Goal: Information Seeking & Learning: Learn about a topic

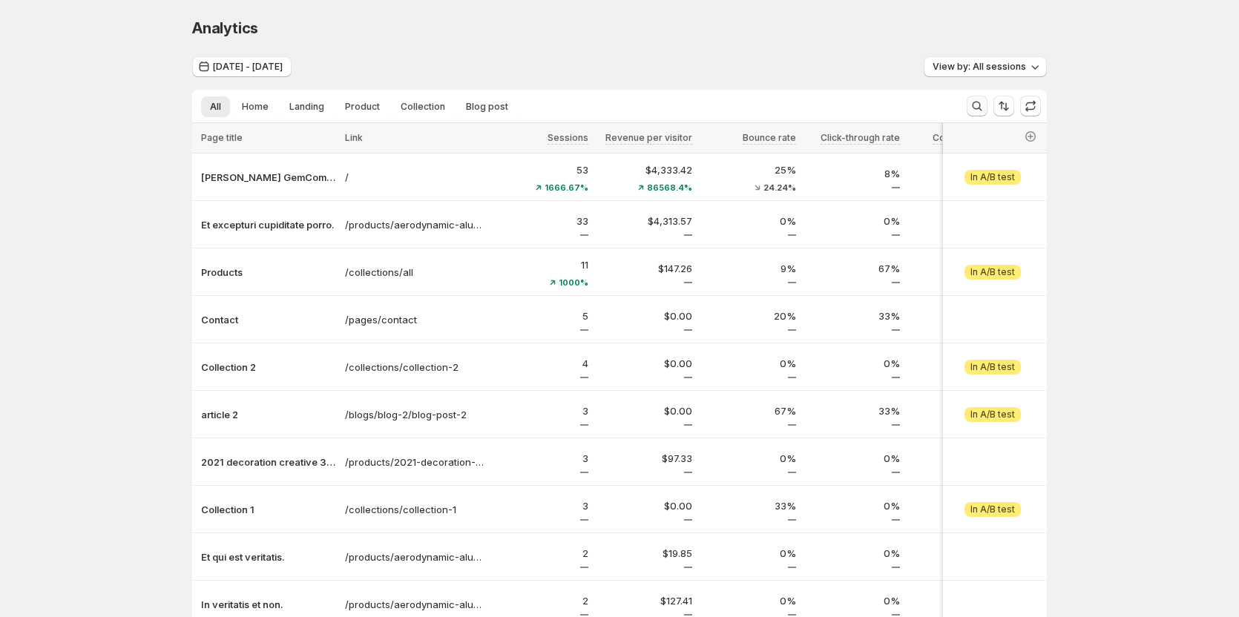
click at [975, 114] on button "Search and filter results" at bounding box center [977, 106] width 21 height 21
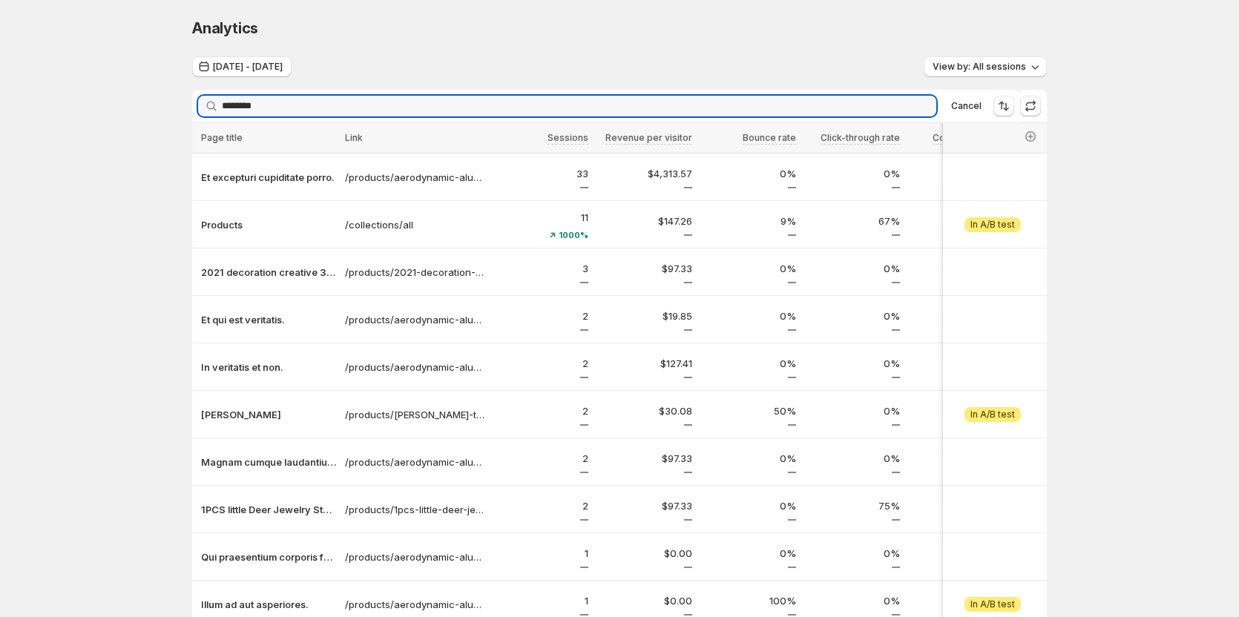
type input "********"
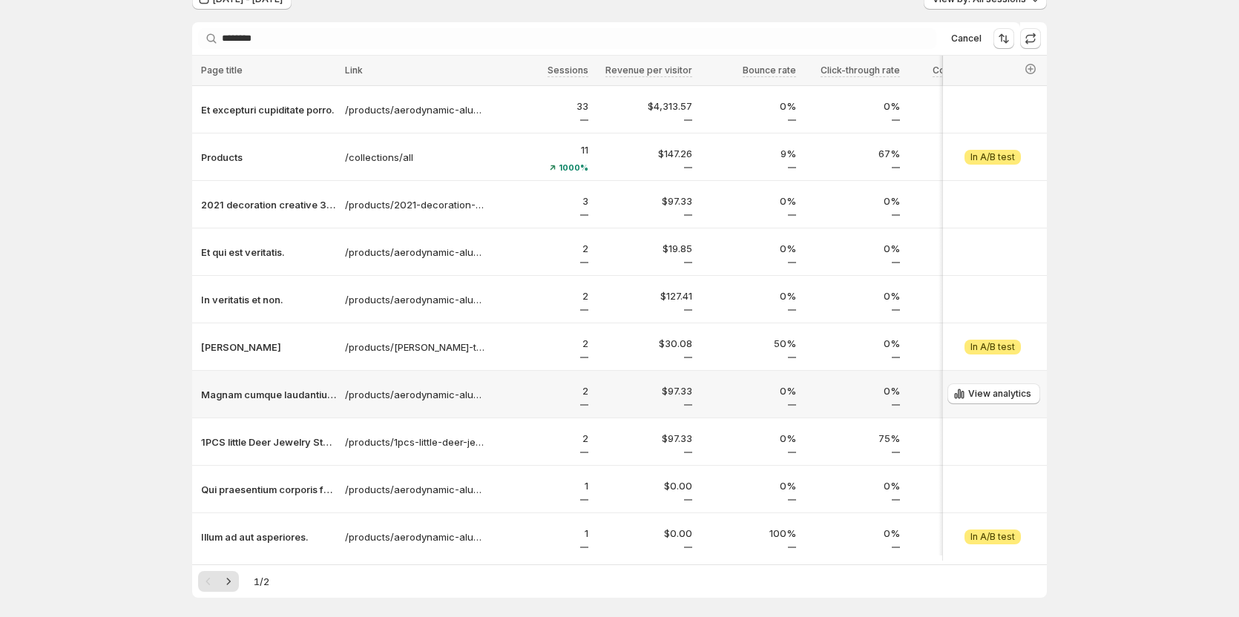
scroll to position [134, 0]
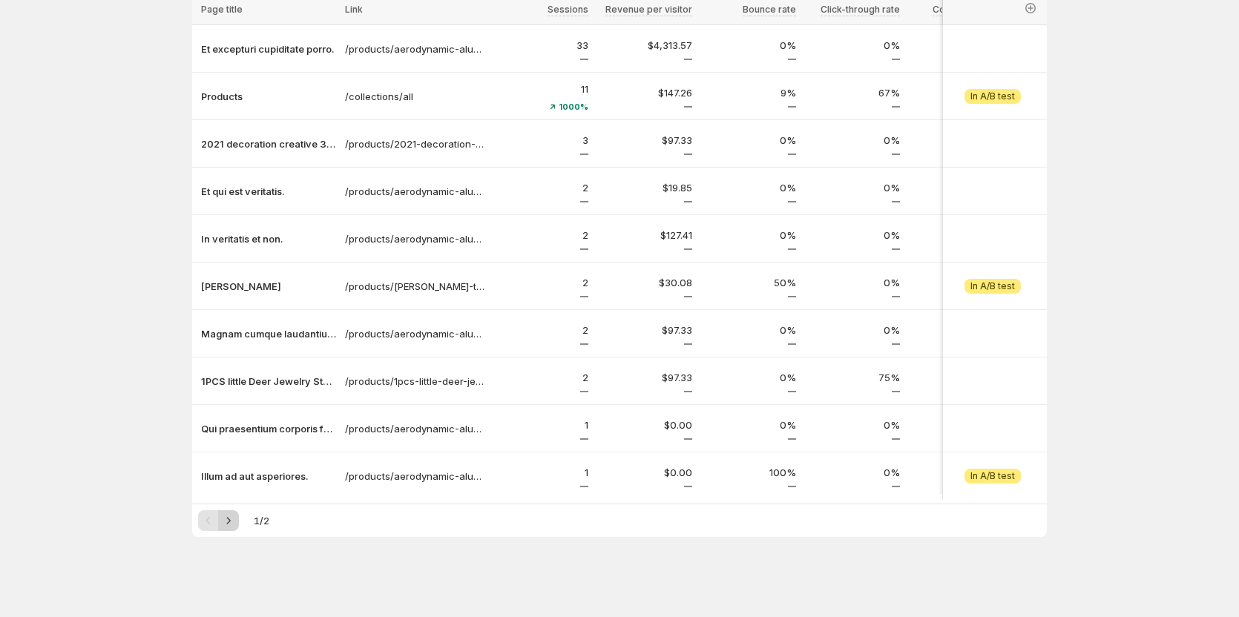
click at [225, 522] on icon "Next" at bounding box center [228, 520] width 15 height 15
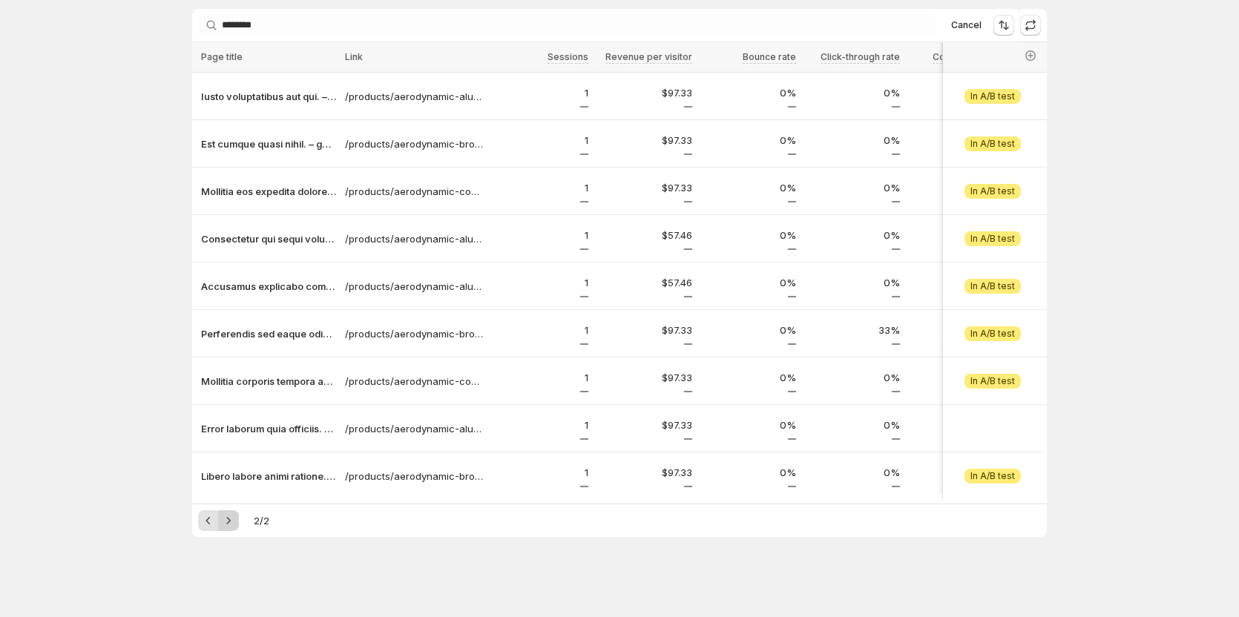
click at [225, 522] on div "Pagination" at bounding box center [228, 521] width 21 height 21
click at [213, 523] on icon "Previous" at bounding box center [208, 520] width 15 height 15
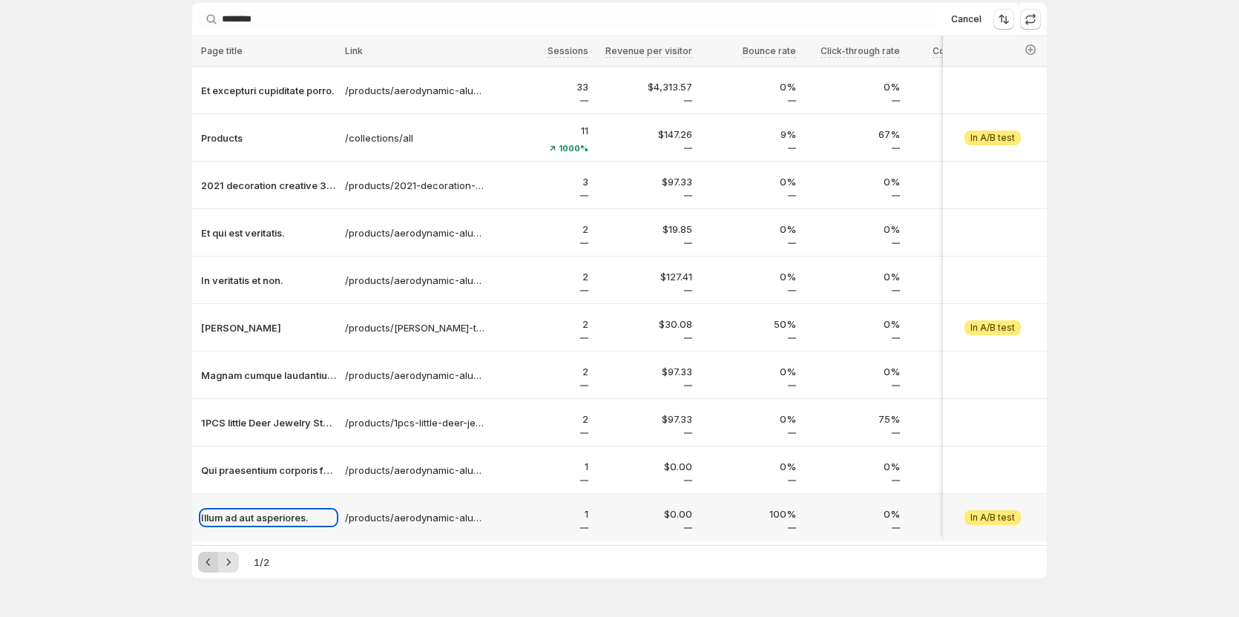
click at [213, 523] on p "Illum ad aut asperiores." at bounding box center [268, 518] width 135 height 15
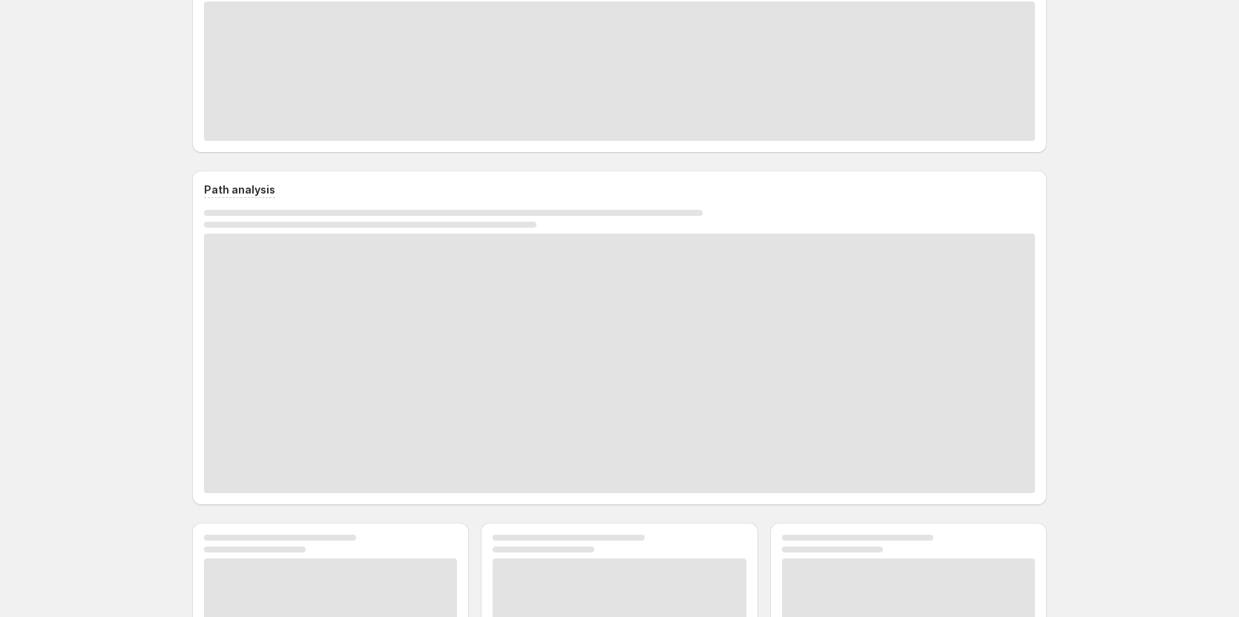
scroll to position [235, 0]
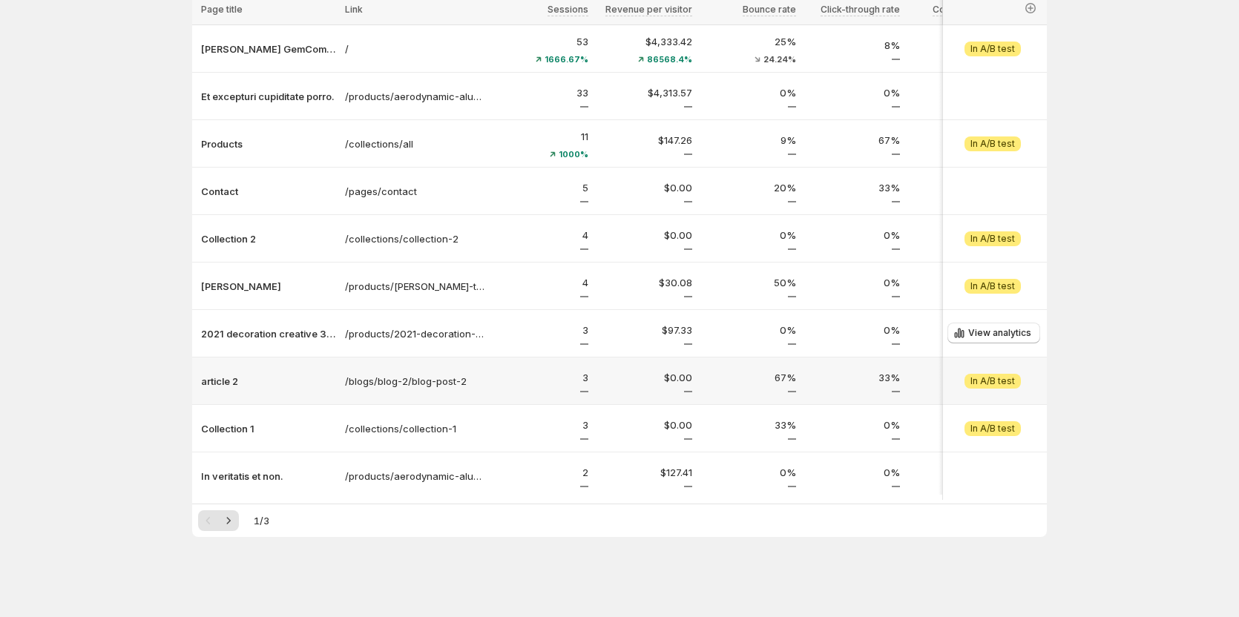
scroll to position [134, 0]
click at [220, 137] on p "Products" at bounding box center [268, 144] width 135 height 15
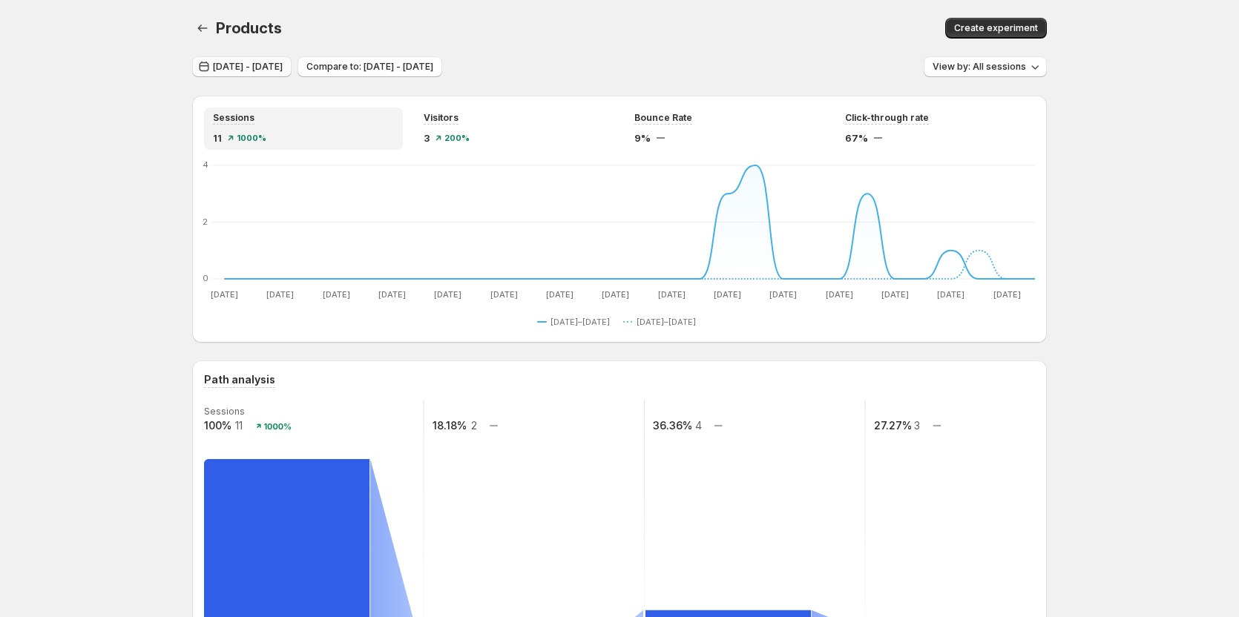
click at [264, 66] on span "Jul 13, 2025 - Aug 11, 2025" at bounding box center [248, 67] width 70 height 12
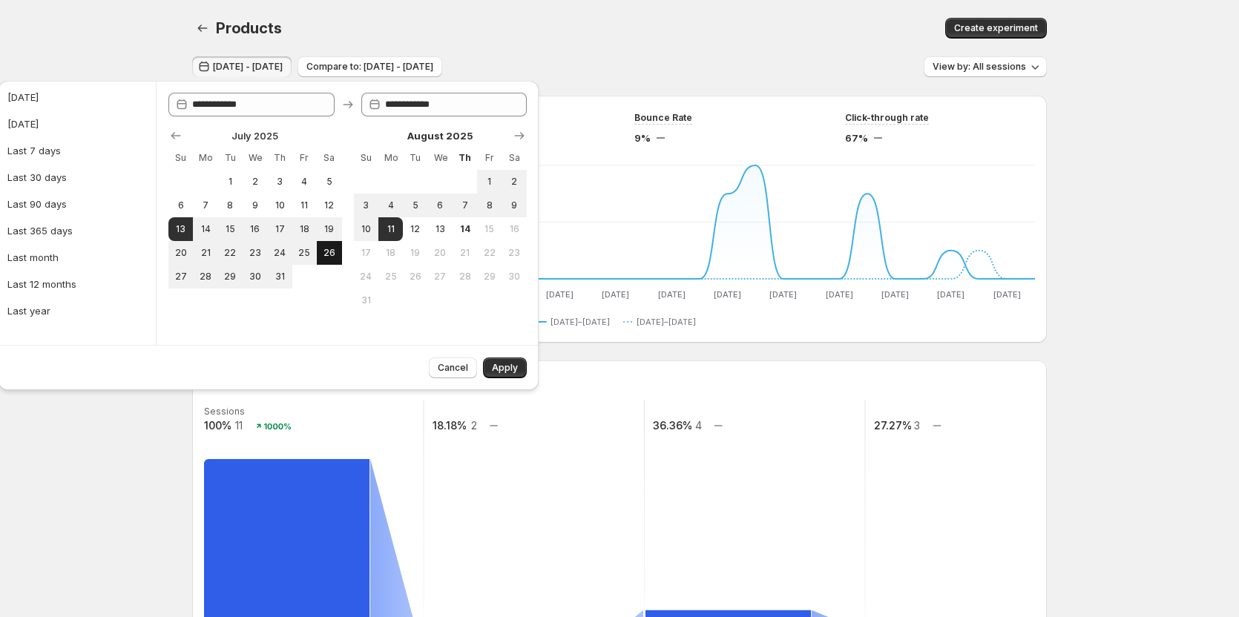
click at [337, 252] on button "26" at bounding box center [329, 253] width 24 height 24
type input "**********"
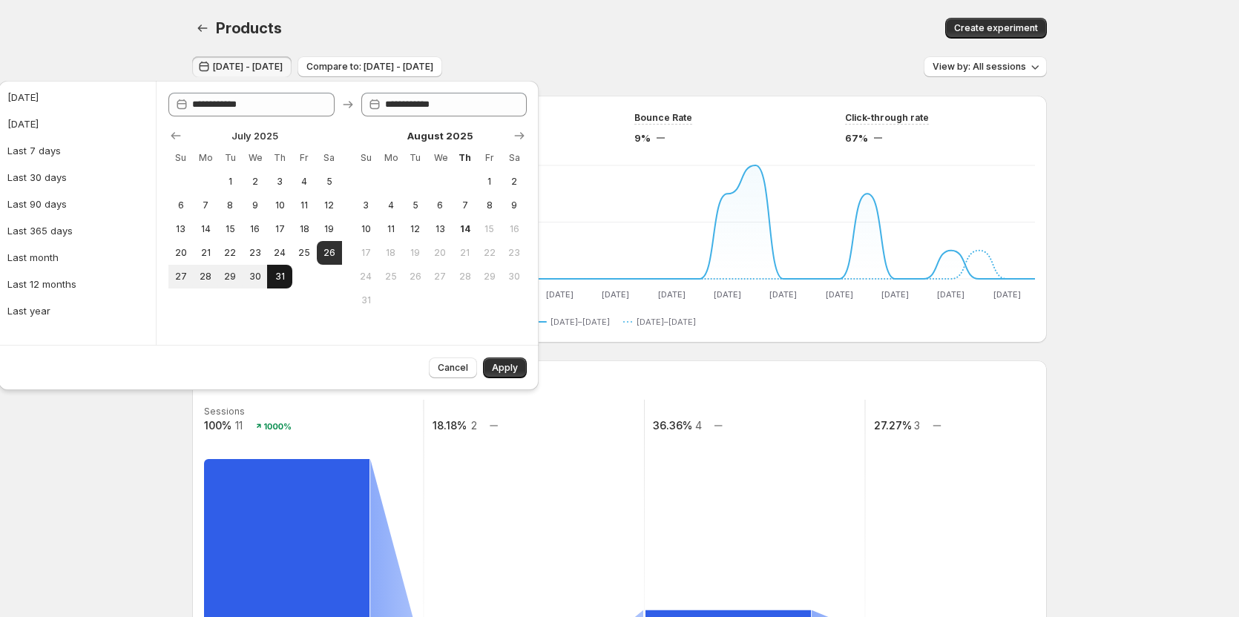
click at [275, 276] on span "31" at bounding box center [279, 277] width 13 height 12
type input "**********"
click at [503, 372] on span "Apply" at bounding box center [505, 368] width 26 height 12
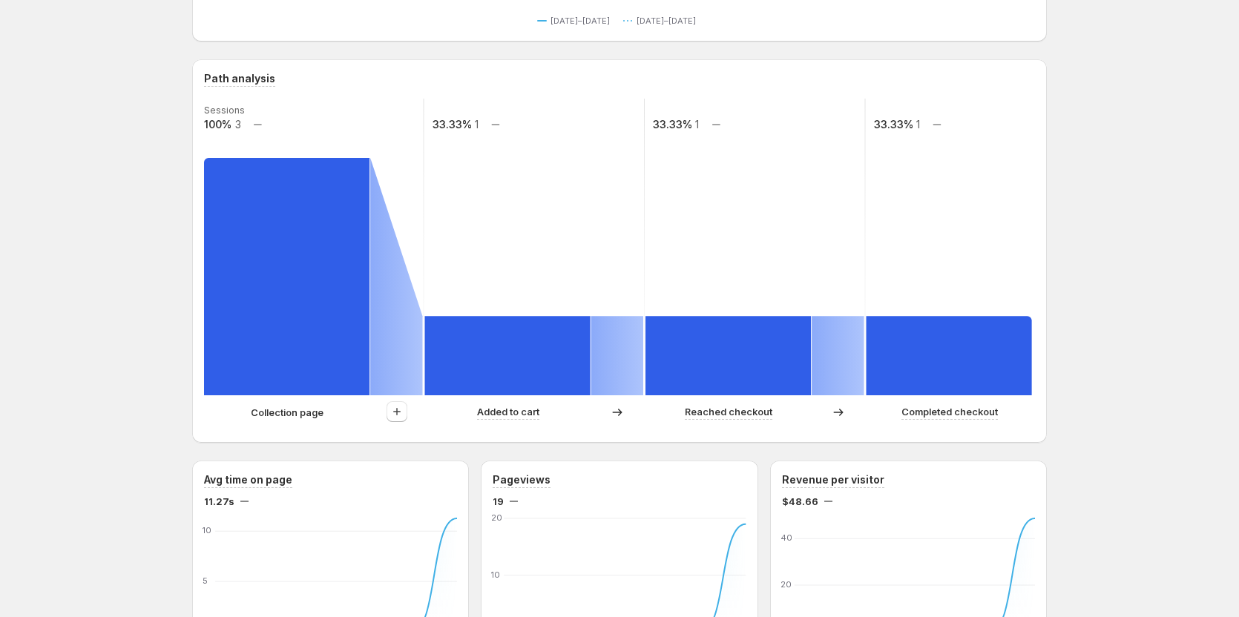
scroll to position [305, 0]
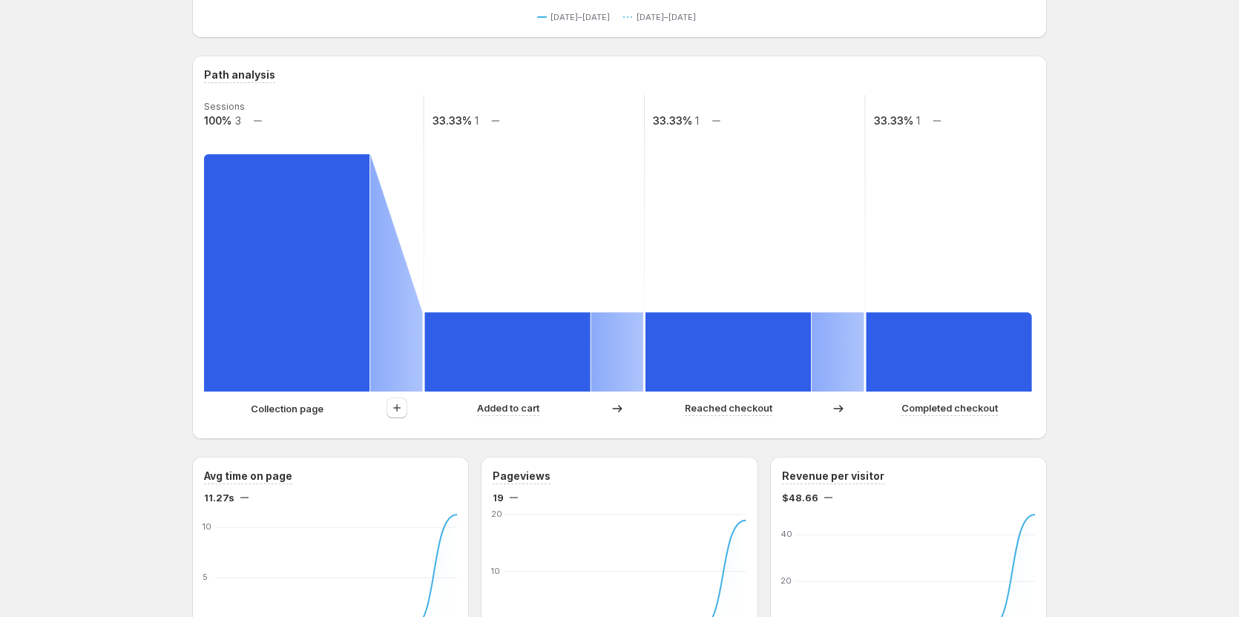
click at [485, 348] on rect at bounding box center [507, 351] width 165 height 79
click at [400, 405] on icon "button" at bounding box center [397, 408] width 15 height 15
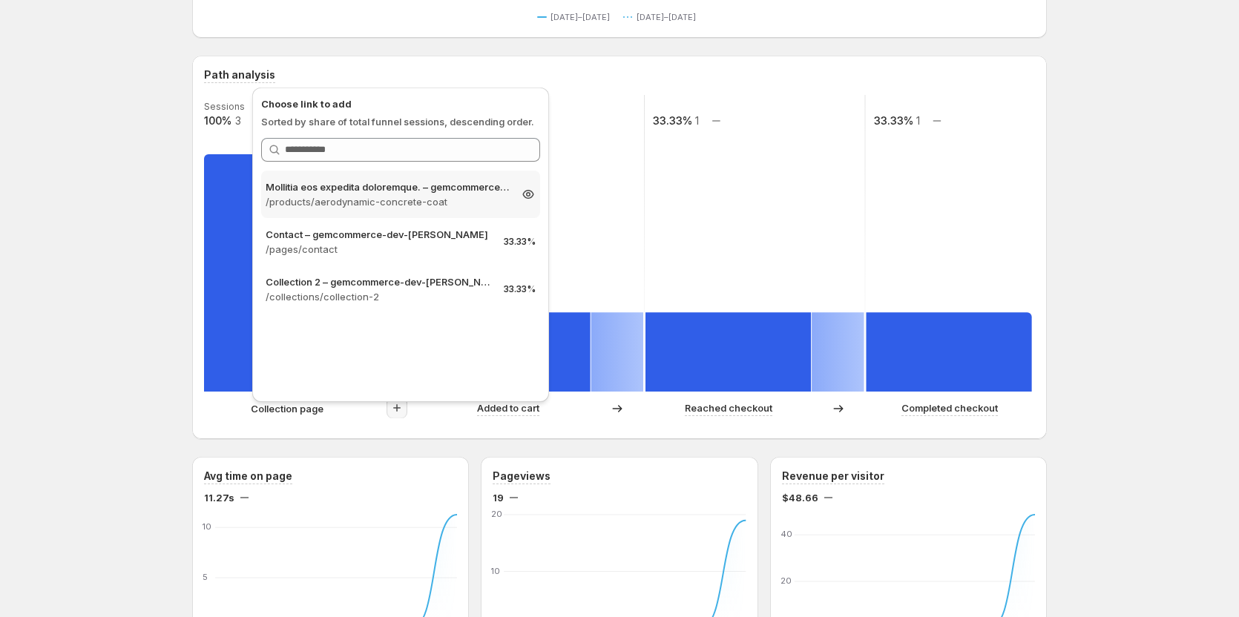
click at [424, 196] on p "/products/aerodynamic-concrete-coat" at bounding box center [387, 201] width 243 height 15
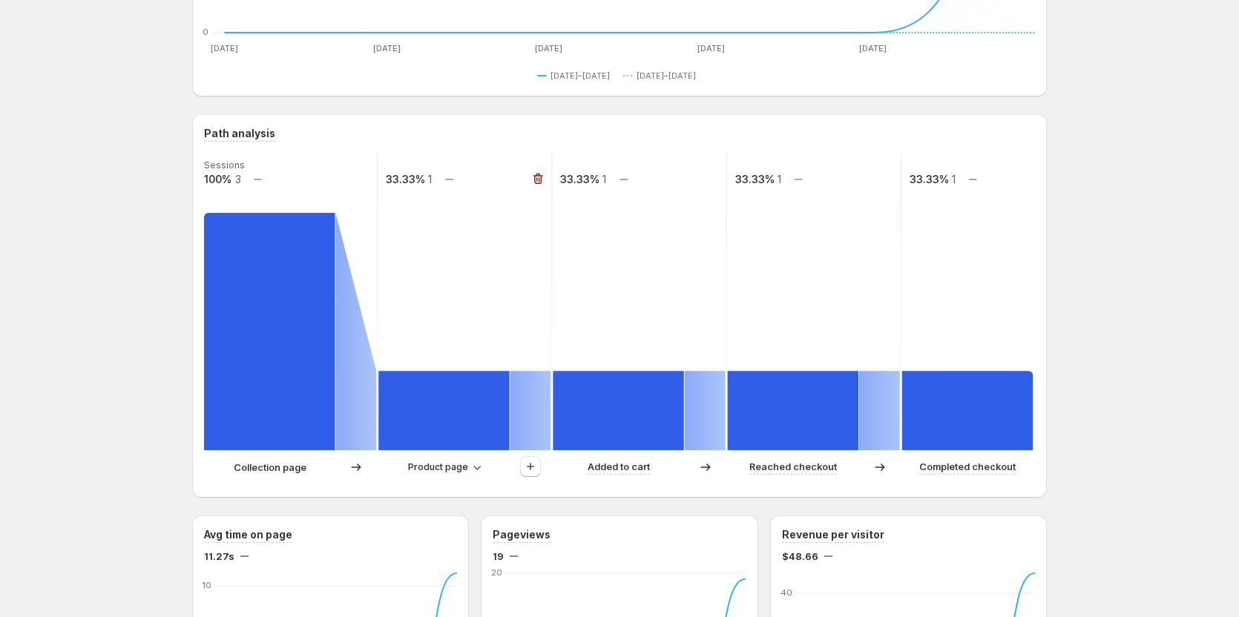
scroll to position [231, 0]
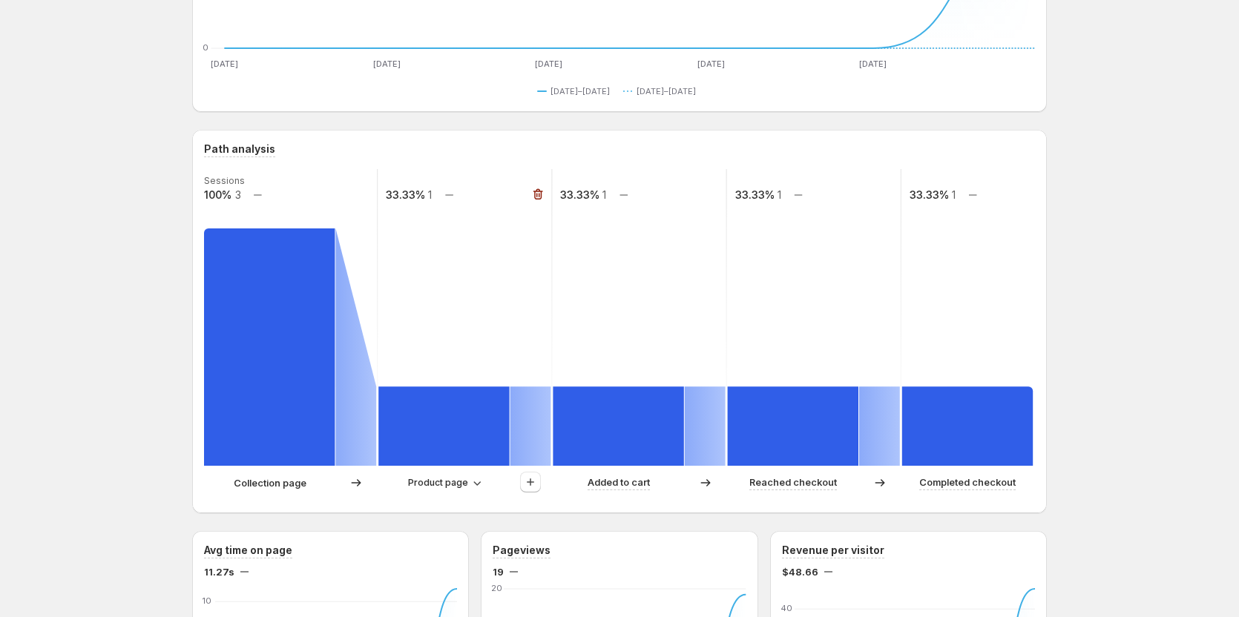
click at [457, 415] on rect at bounding box center [443, 426] width 131 height 79
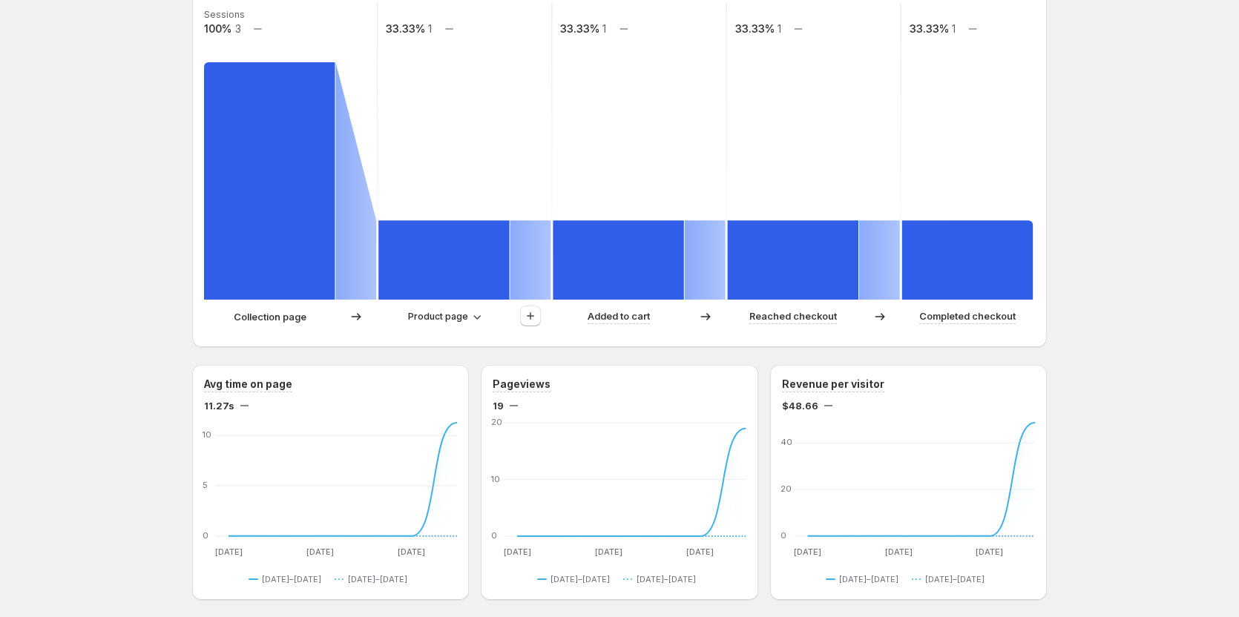
scroll to position [371, 0]
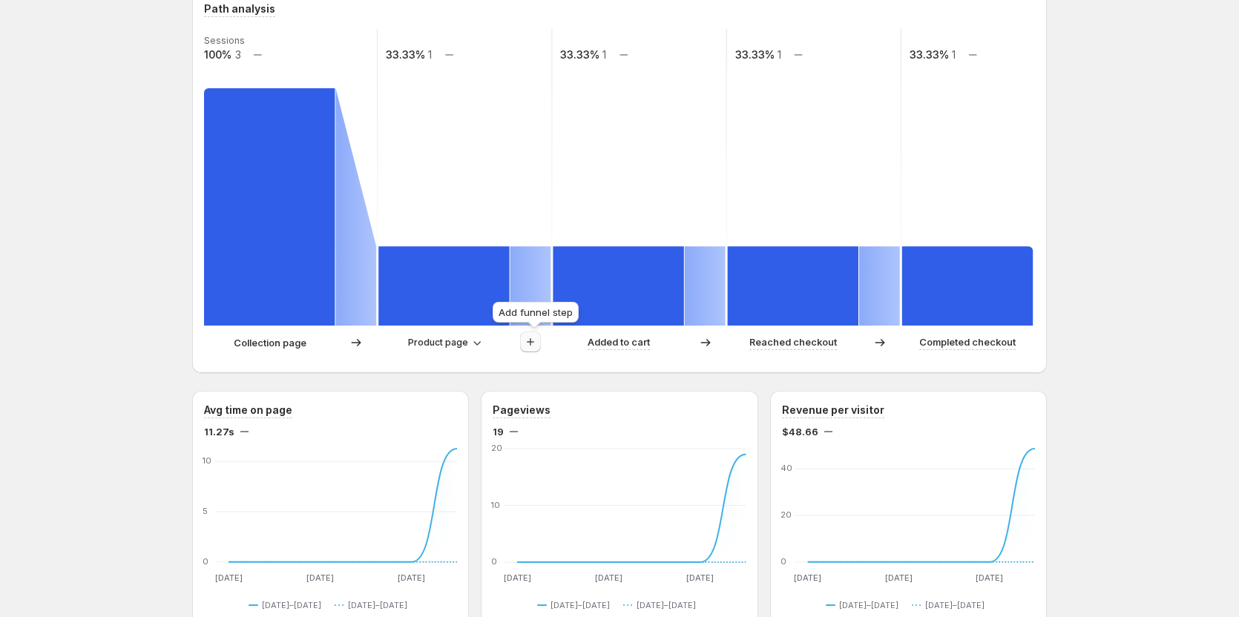
click at [537, 344] on icon "button" at bounding box center [530, 342] width 15 height 15
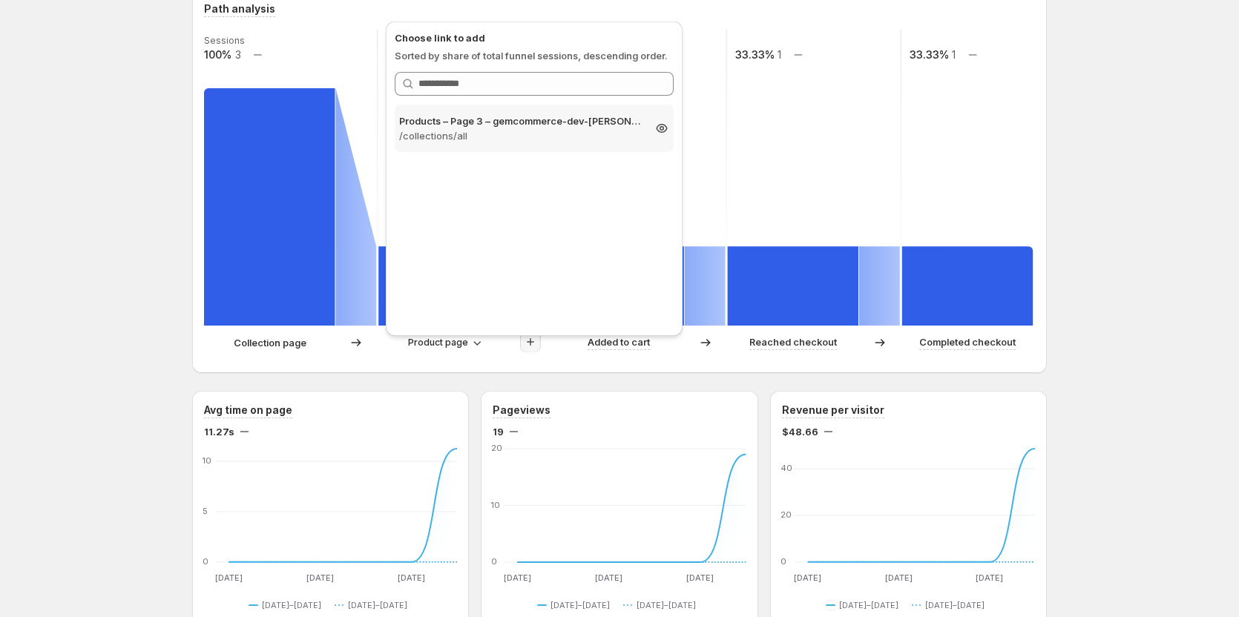
click at [513, 128] on p "Products – Page 3 – gemcommerce-dev-Tanya" at bounding box center [520, 121] width 243 height 15
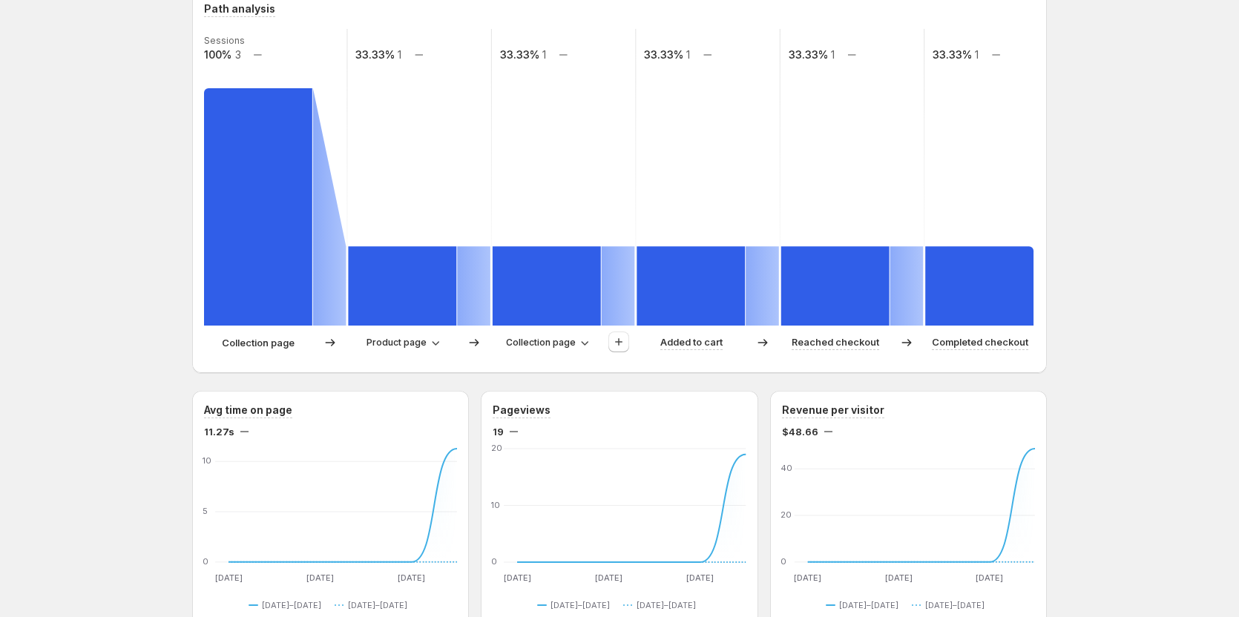
click at [1197, 301] on div "Products – gemcommerce-dev-Tanya. This page is ready Products – gemcommerce-dev…" at bounding box center [619, 535] width 1239 height 1813
click at [234, 226] on rect at bounding box center [258, 206] width 108 height 237
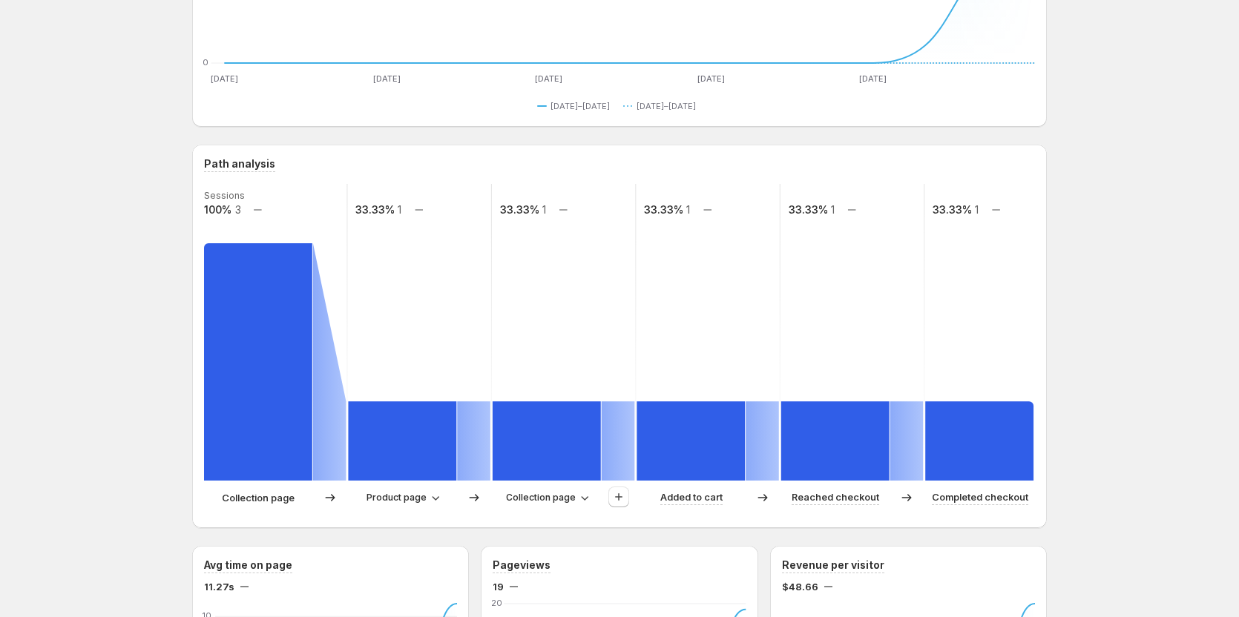
scroll to position [223, 0]
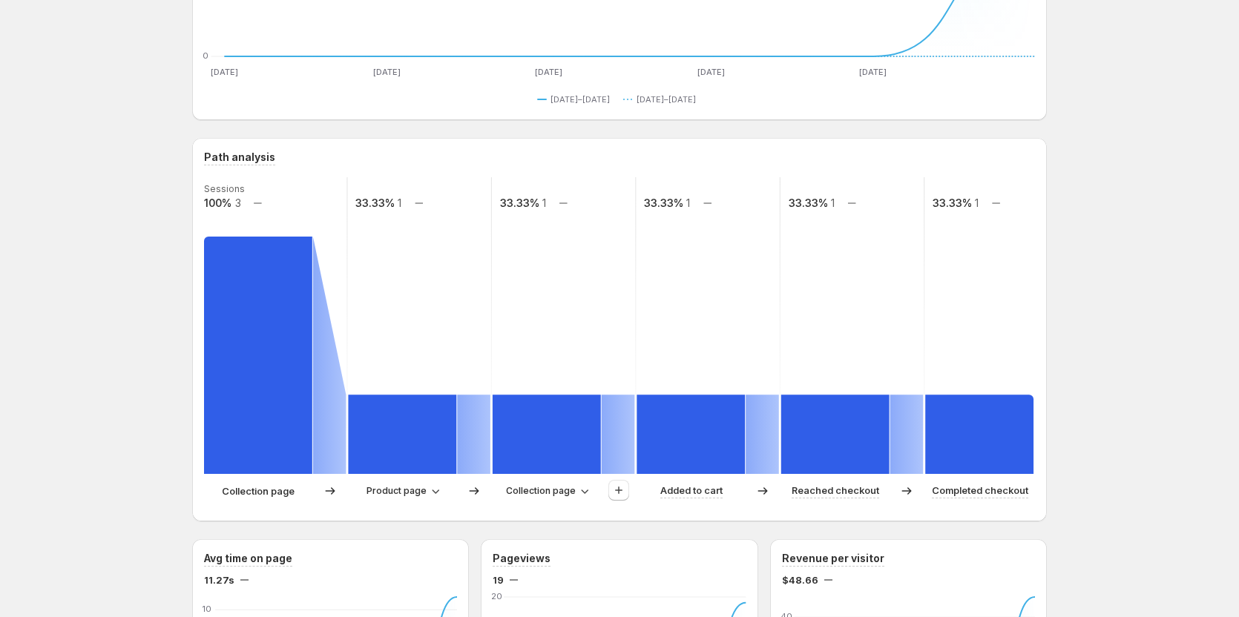
click at [288, 394] on rect at bounding box center [258, 355] width 108 height 237
click at [452, 431] on rect at bounding box center [402, 434] width 108 height 79
click at [682, 431] on rect at bounding box center [691, 434] width 108 height 79
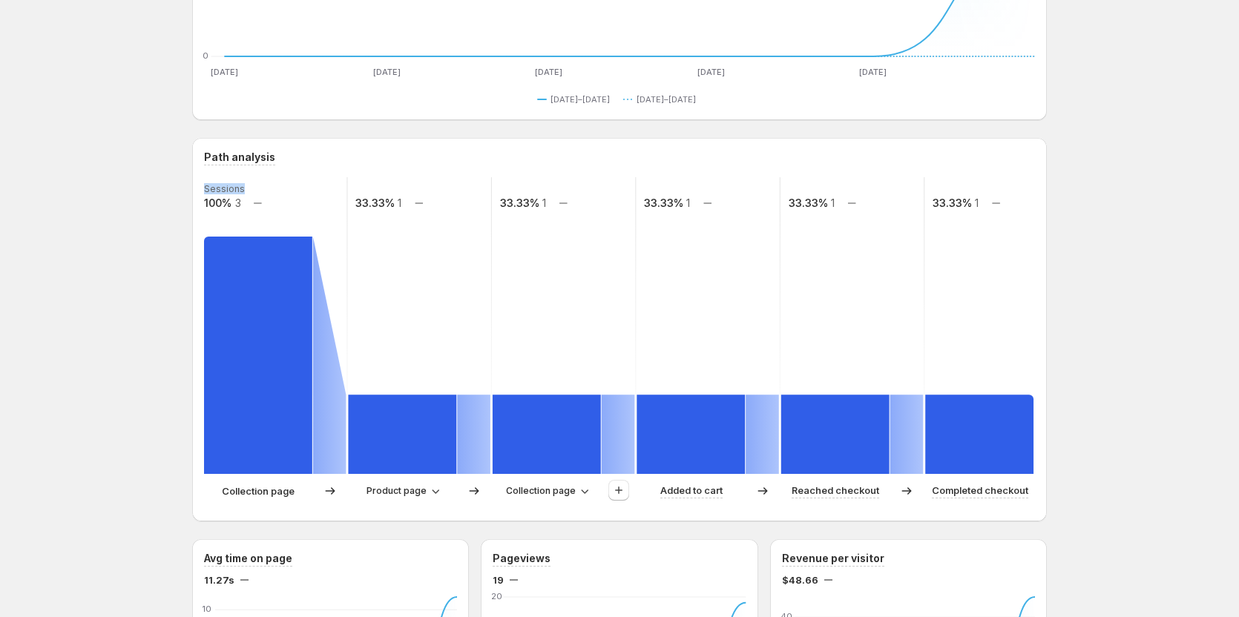
click at [682, 431] on rect at bounding box center [691, 434] width 108 height 79
click at [622, 205] on icon "button" at bounding box center [621, 202] width 15 height 15
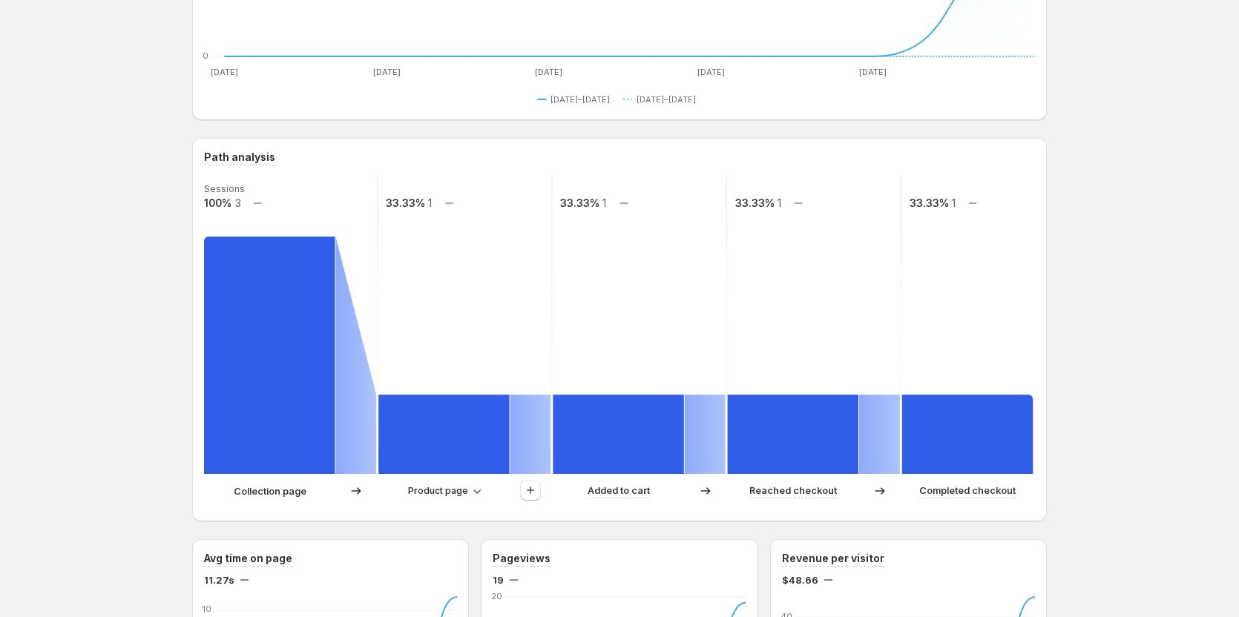
click at [791, 439] on rect at bounding box center [793, 434] width 131 height 79
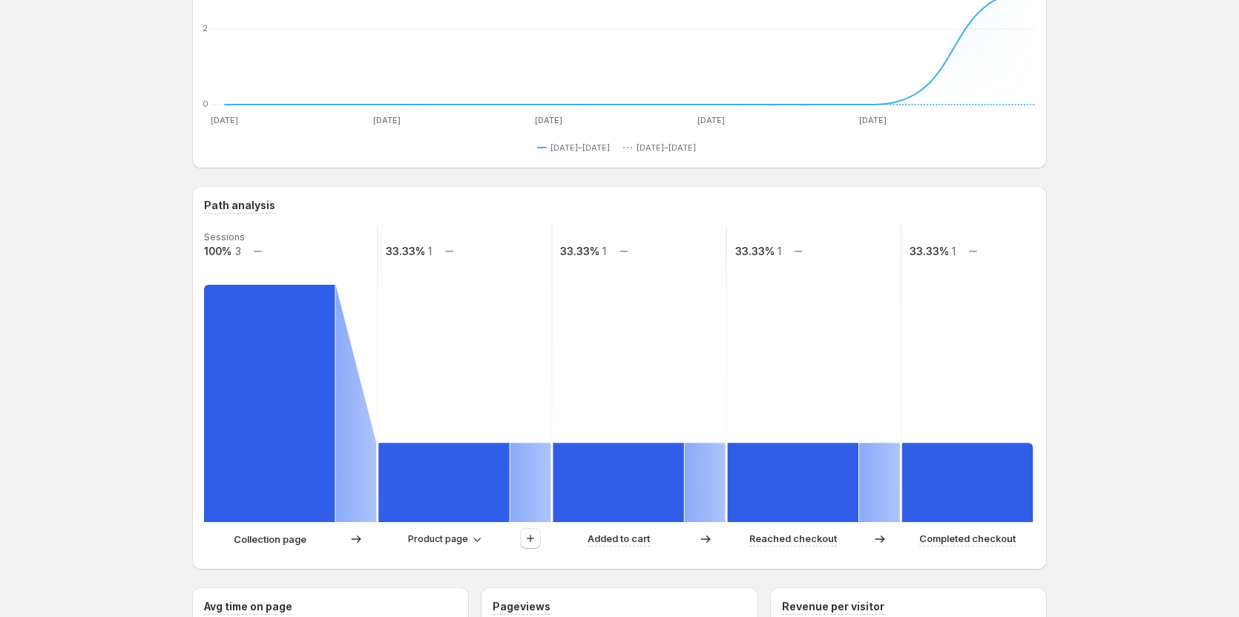
scroll to position [148, 0]
